Goal: Task Accomplishment & Management: Complete application form

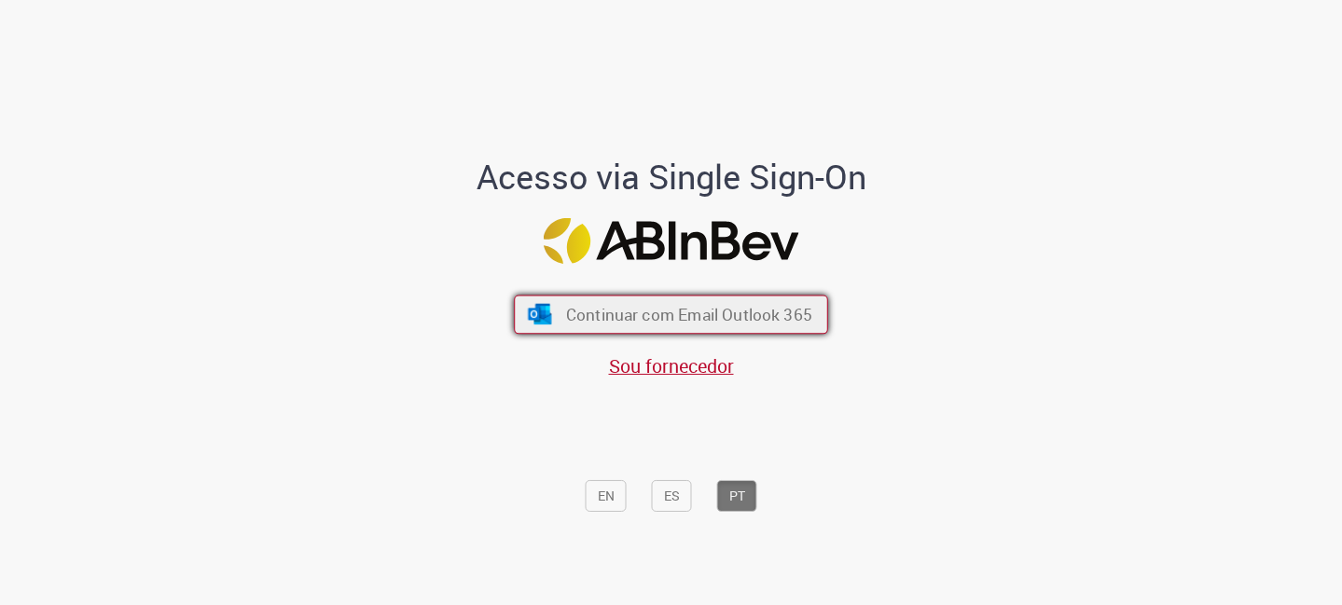
click at [643, 304] on span "Continuar com Email Outlook 365" at bounding box center [689, 314] width 246 height 21
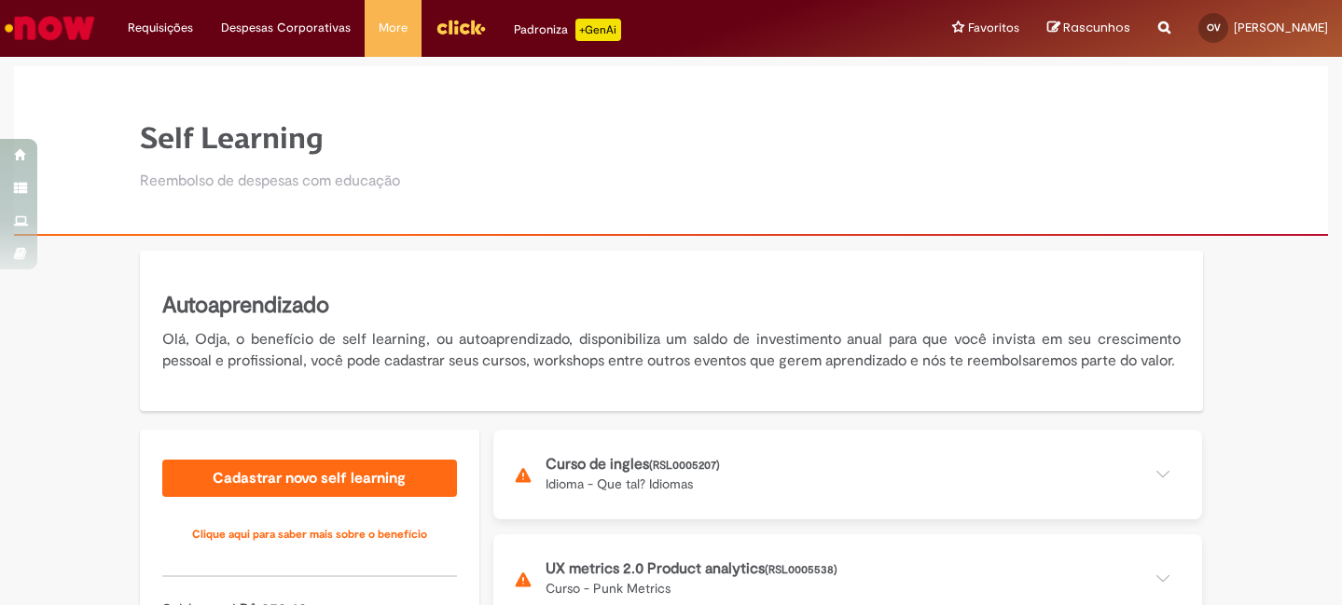
click at [471, 36] on img "Menu Cabeçalho" at bounding box center [461, 27] width 50 height 28
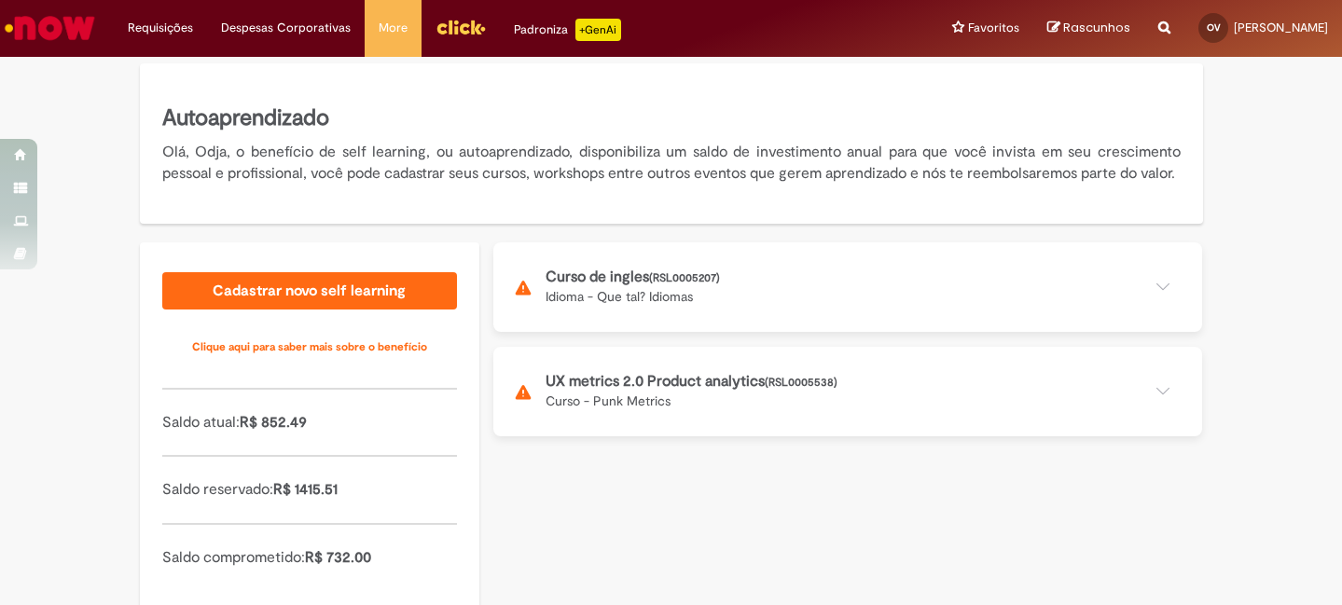
scroll to position [198, 0]
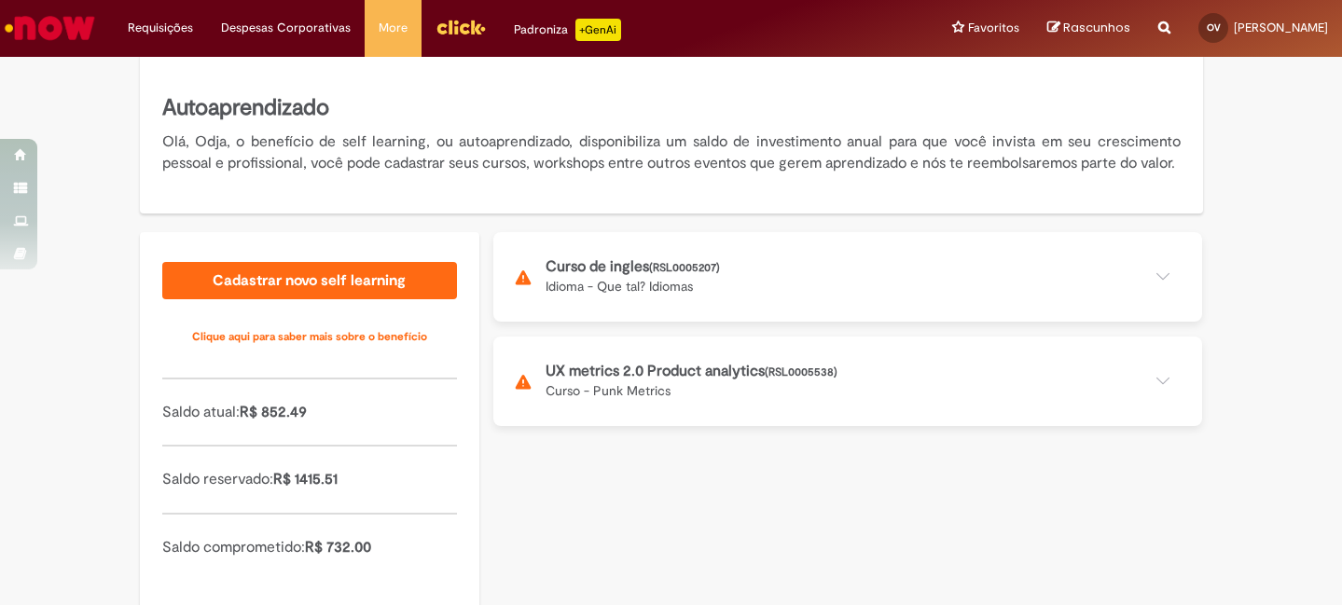
click at [800, 305] on button at bounding box center [847, 277] width 709 height 90
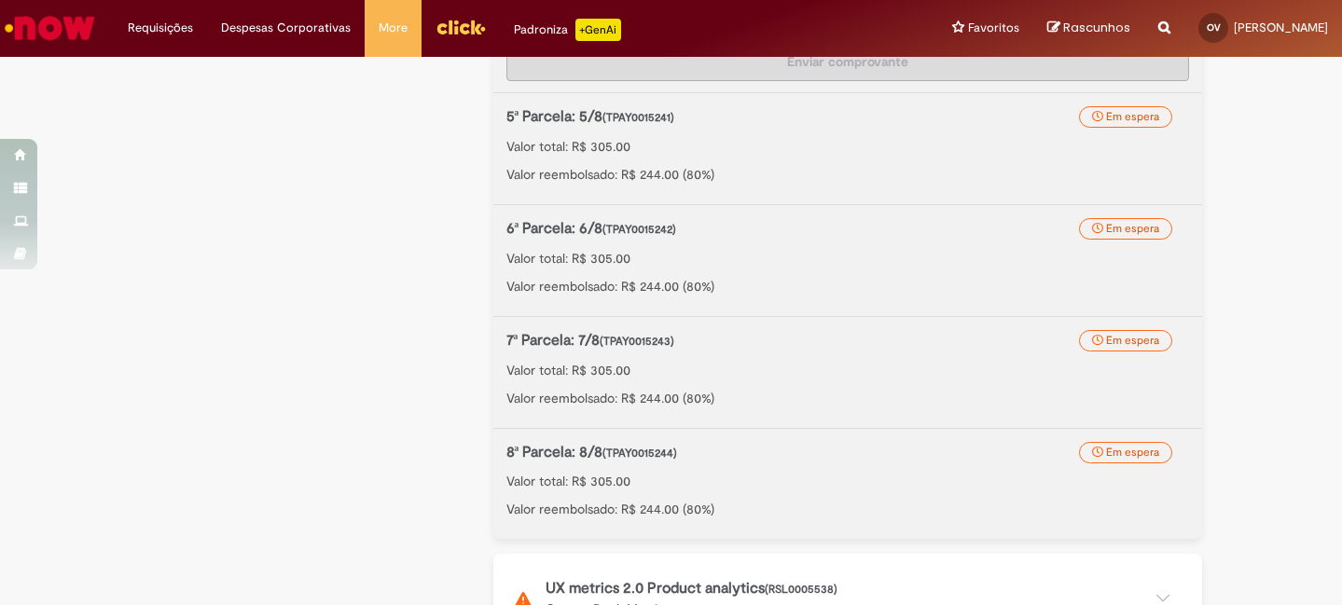
scroll to position [1013, 0]
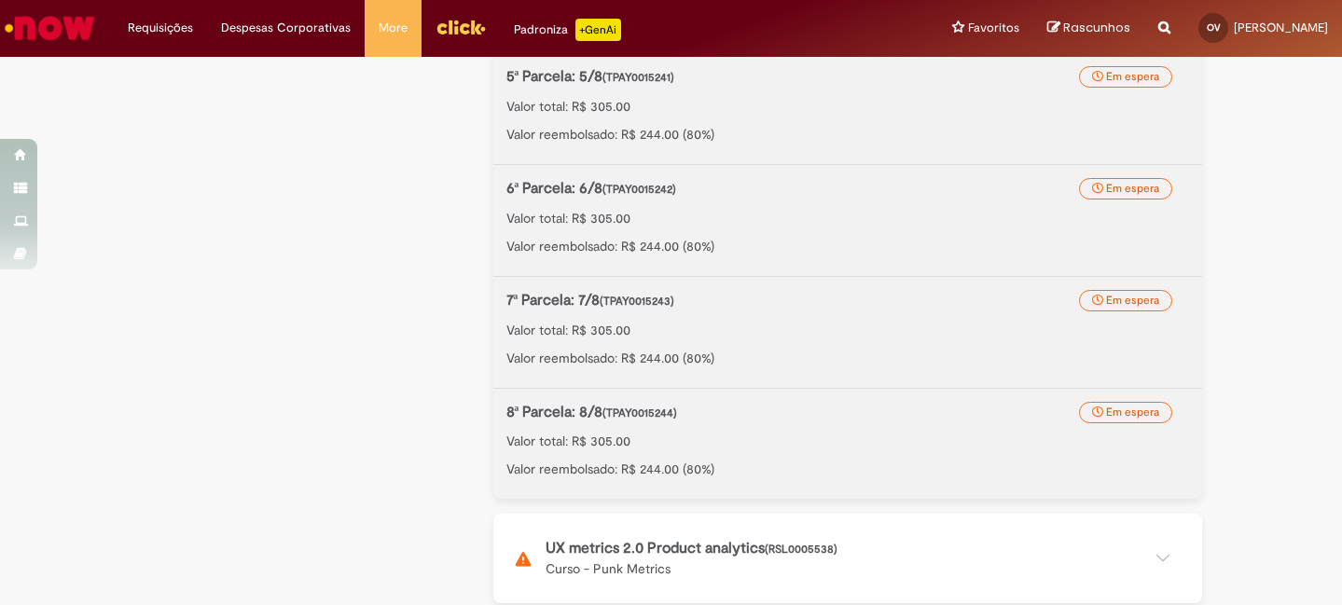
click at [812, 572] on button at bounding box center [847, 559] width 709 height 90
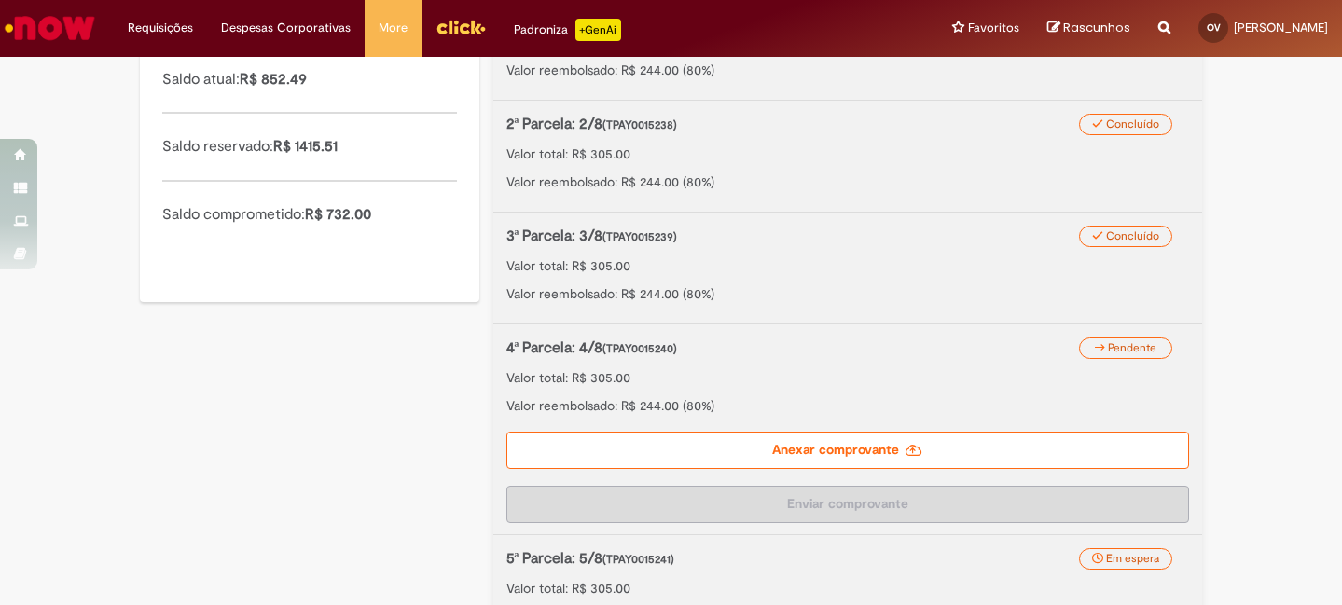
scroll to position [534, 0]
click at [977, 466] on label "Anexar comprovante" at bounding box center [847, 447] width 683 height 37
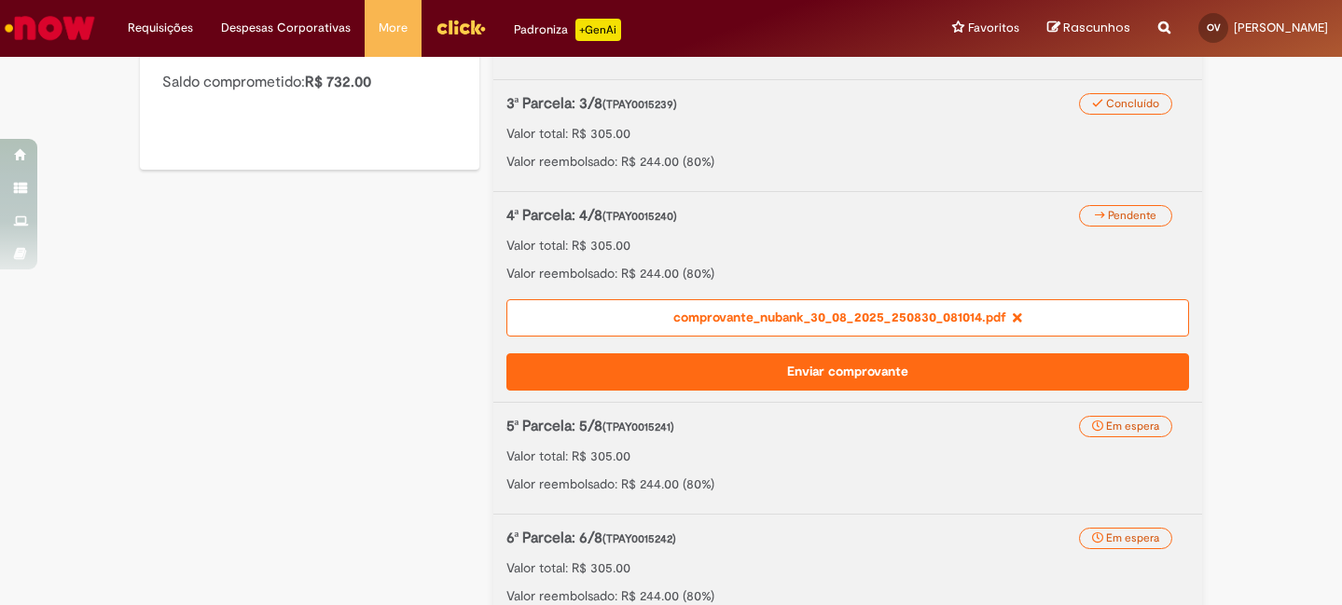
scroll to position [668, 0]
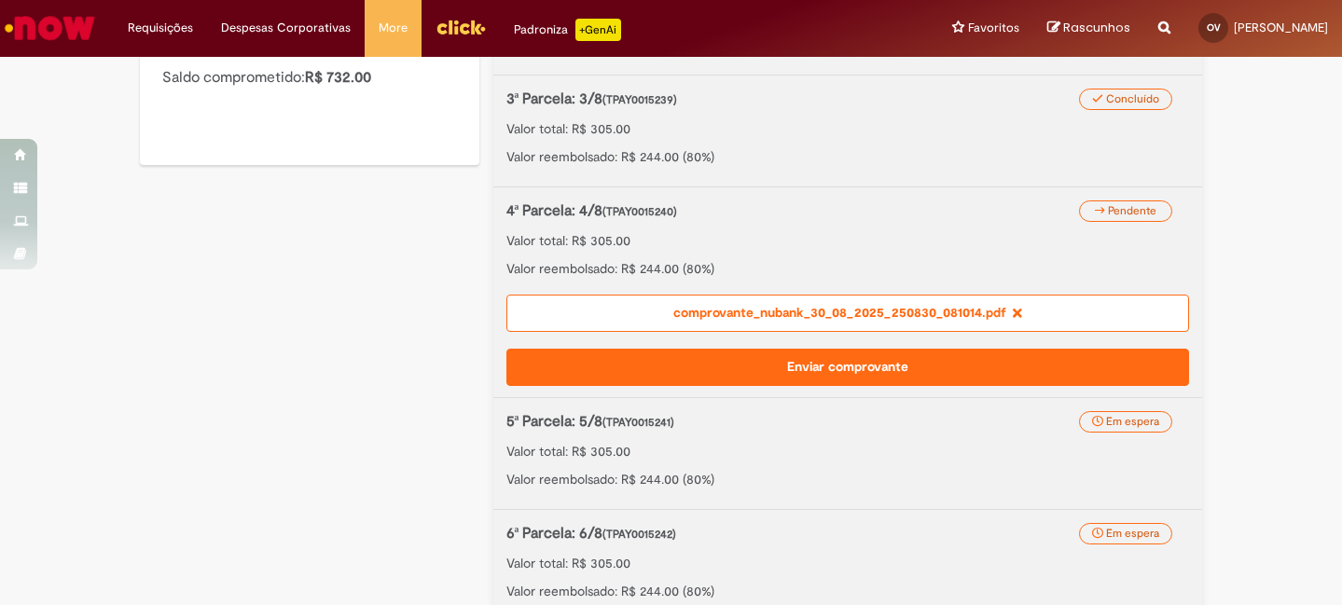
click at [814, 386] on button "Enviar comprovante" at bounding box center [847, 367] width 683 height 37
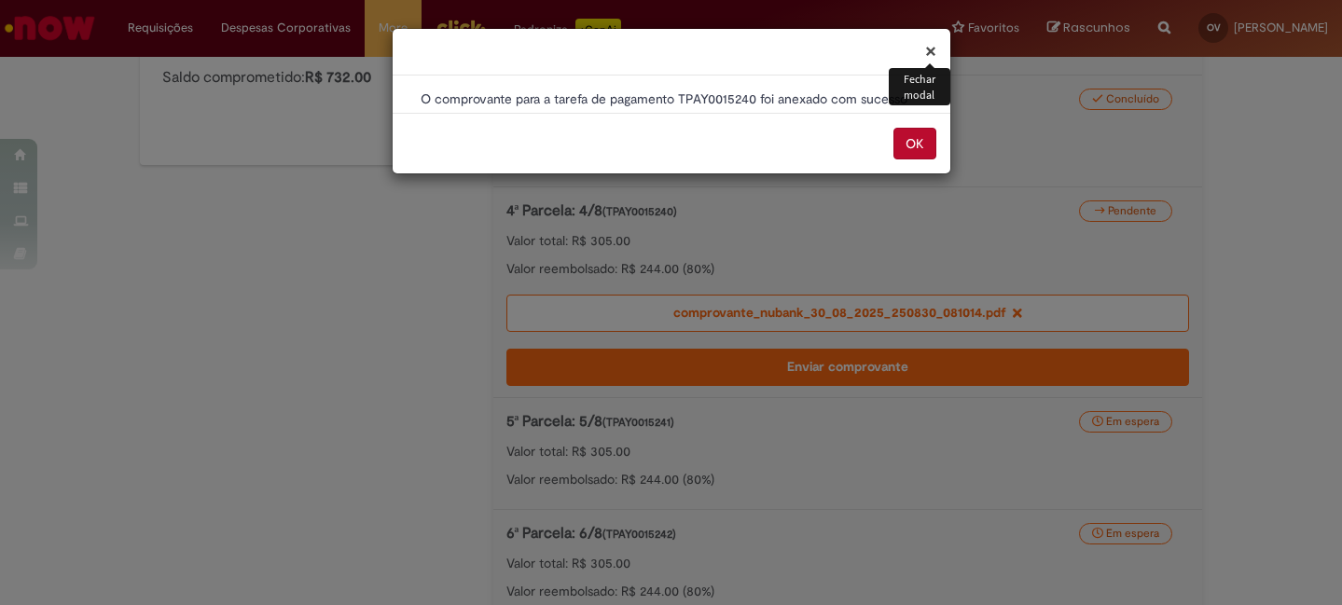
click at [914, 146] on button "OK" at bounding box center [915, 144] width 43 height 32
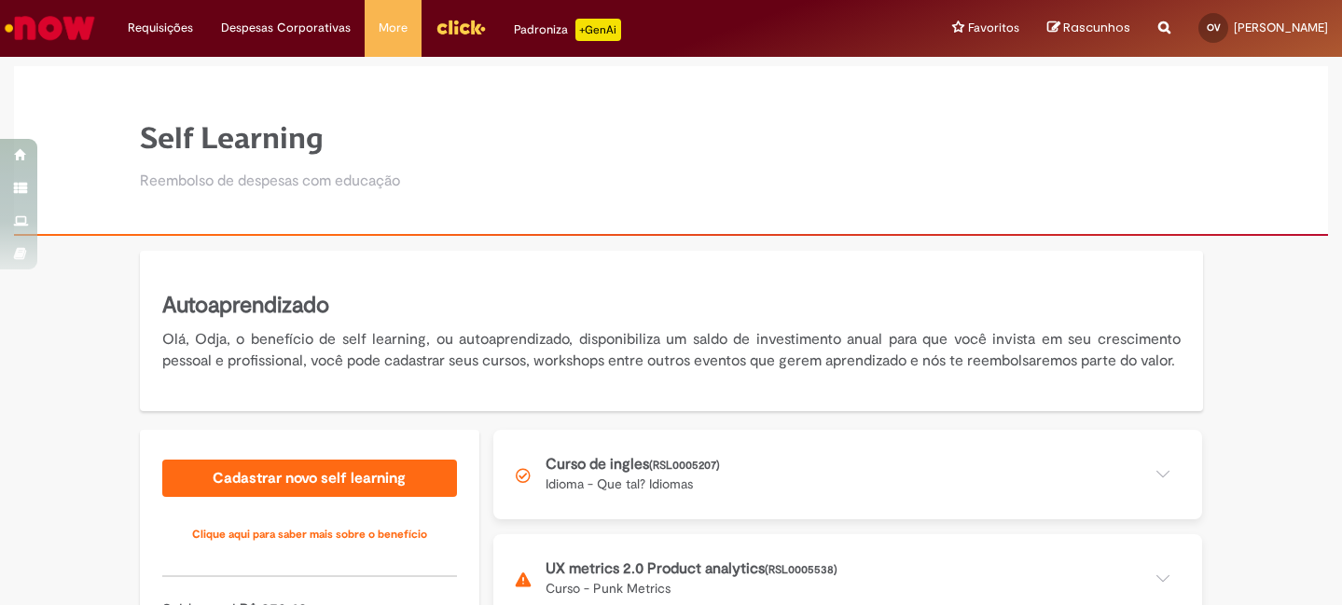
scroll to position [286, 0]
